Goal: Information Seeking & Learning: Understand process/instructions

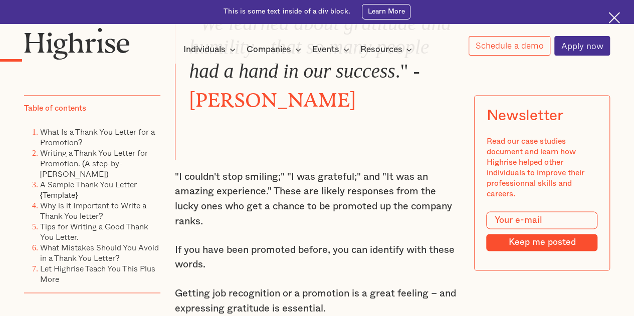
scroll to position [701, 0]
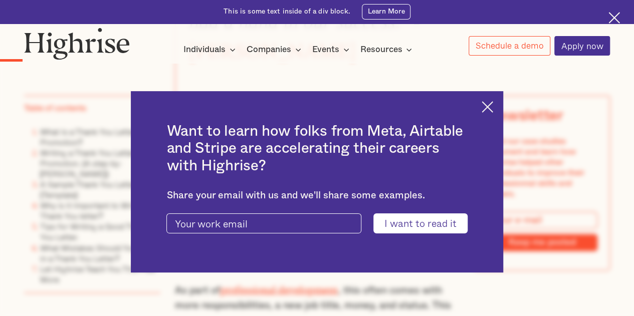
click at [493, 107] on img at bounding box center [487, 107] width 12 height 12
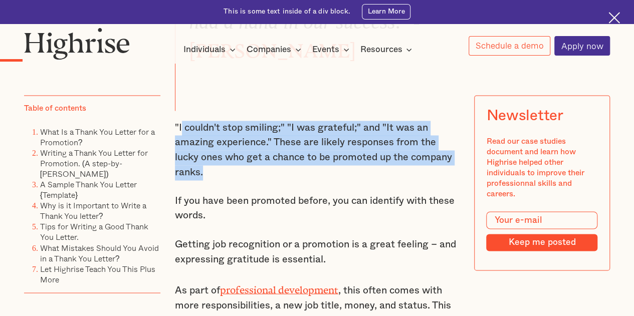
drag, startPoint x: 205, startPoint y: 180, endPoint x: 178, endPoint y: 128, distance: 58.7
click at [178, 128] on p ""I couldn't stop smiling;" "I was grateful;" and "It was an amazing experience.…" at bounding box center [317, 150] width 285 height 59
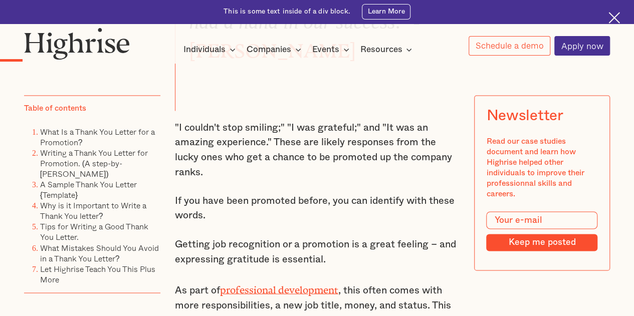
click at [301, 207] on p "If you have been promoted before, you can identify with these words." at bounding box center [317, 209] width 285 height 30
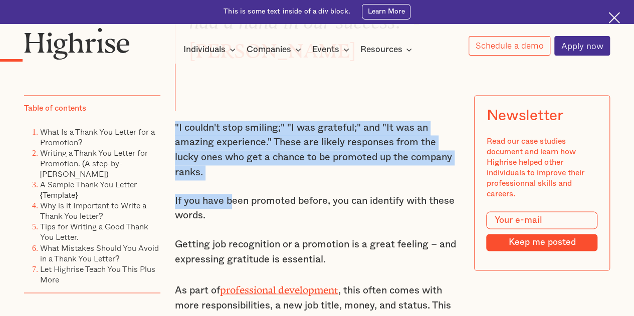
drag, startPoint x: 232, startPoint y: 190, endPoint x: 164, endPoint y: 129, distance: 91.2
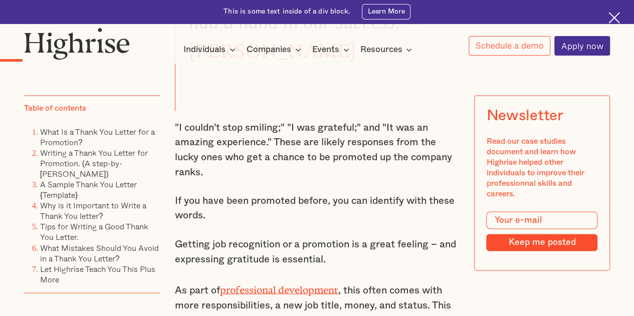
click at [328, 260] on p "Getting job recognition or a promotion is a great feeling – and expressing grat…" at bounding box center [317, 252] width 285 height 30
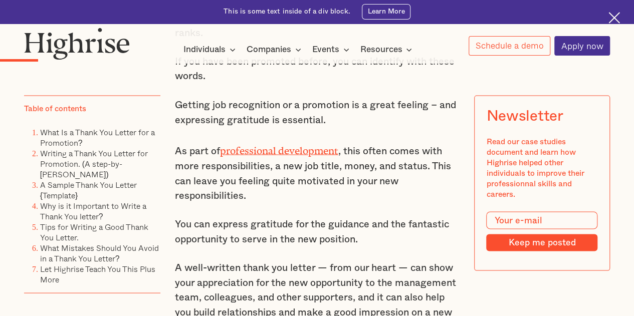
scroll to position [852, 0]
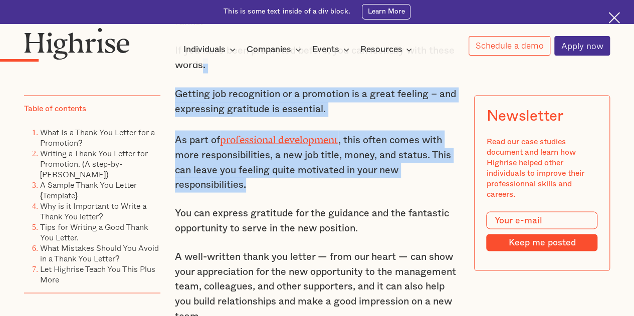
drag, startPoint x: 296, startPoint y: 188, endPoint x: 201, endPoint y: 74, distance: 148.4
click at [201, 74] on div "“We learned about gratitude and humility - that so many people had a hand in ou…" at bounding box center [317, 287] width 285 height 948
click at [300, 184] on p "As part of professional development , this often comes with more responsibiliti…" at bounding box center [317, 161] width 285 height 62
drag, startPoint x: 255, startPoint y: 192, endPoint x: 224, endPoint y: 109, distance: 88.9
click at [178, 92] on div "“We learned about gratitude and humility - that so many people had a hand in ou…" at bounding box center [317, 287] width 285 height 948
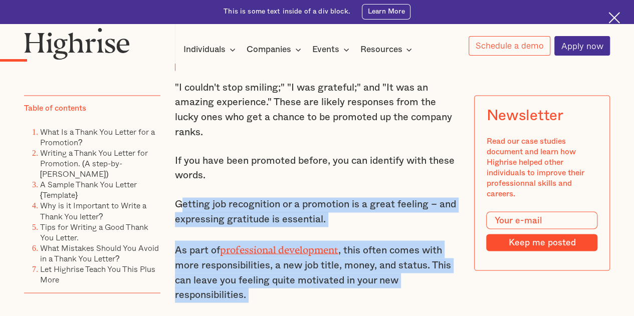
scroll to position [701, 0]
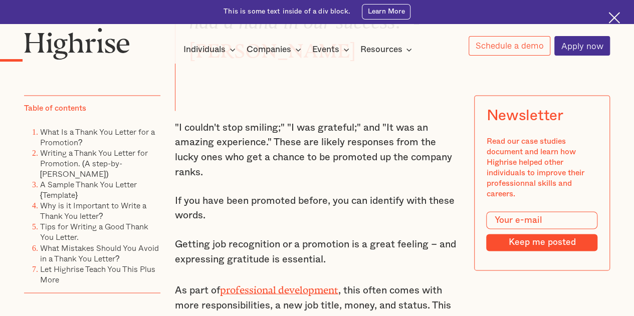
click at [242, 212] on p "If you have been promoted before, you can identify with these words." at bounding box center [317, 209] width 285 height 30
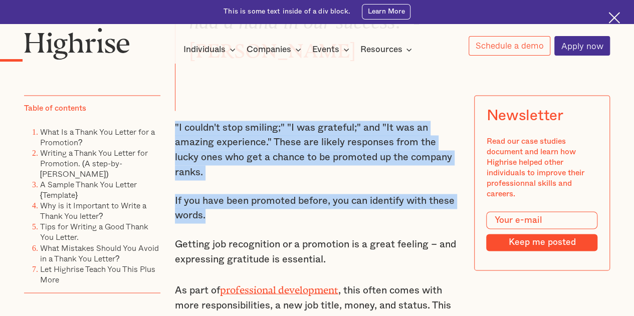
drag, startPoint x: 207, startPoint y: 217, endPoint x: 172, endPoint y: 127, distance: 96.8
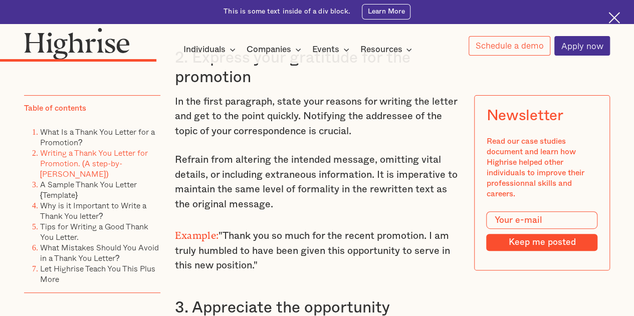
scroll to position [2004, 0]
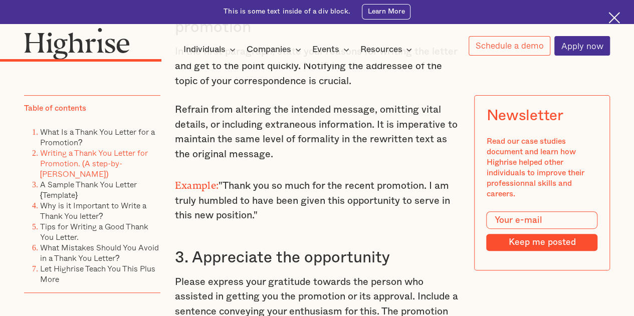
click at [280, 191] on p "Example: "Thank you so much for the recent promotion. I am truly humbled to hav…" at bounding box center [317, 200] width 285 height 48
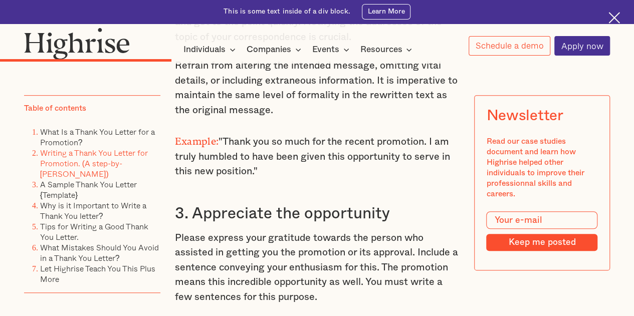
scroll to position [2104, 0]
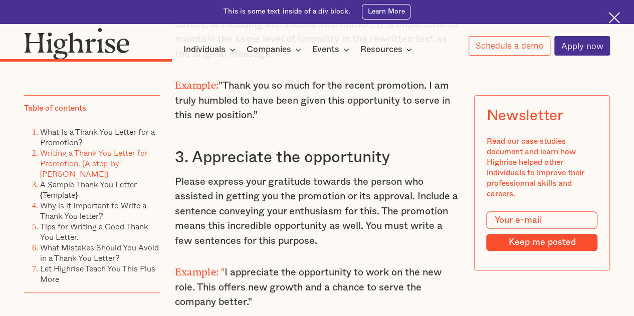
click at [300, 208] on p "Please express your gratitude towards the person who assisted in getting you th…" at bounding box center [317, 212] width 285 height 74
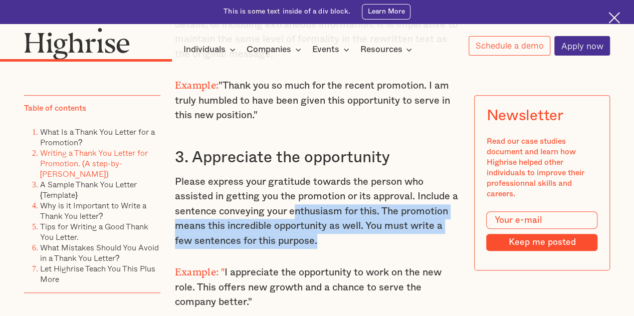
drag, startPoint x: 325, startPoint y: 254, endPoint x: 284, endPoint y: 201, distance: 66.7
click at [284, 202] on p "Please express your gratitude towards the person who assisted in getting you th…" at bounding box center [317, 212] width 285 height 74
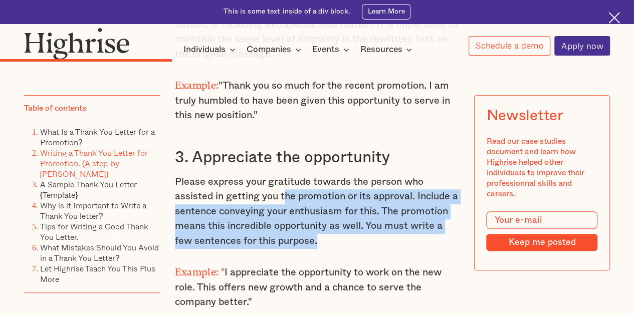
click at [388, 249] on p "Please express your gratitude towards the person who assisted in getting you th…" at bounding box center [317, 212] width 285 height 74
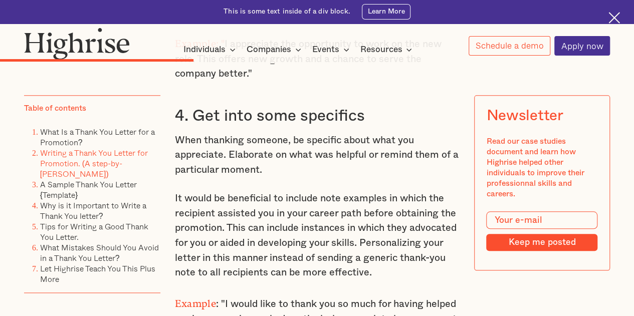
scroll to position [2355, 0]
